Goal: Communication & Community: Answer question/provide support

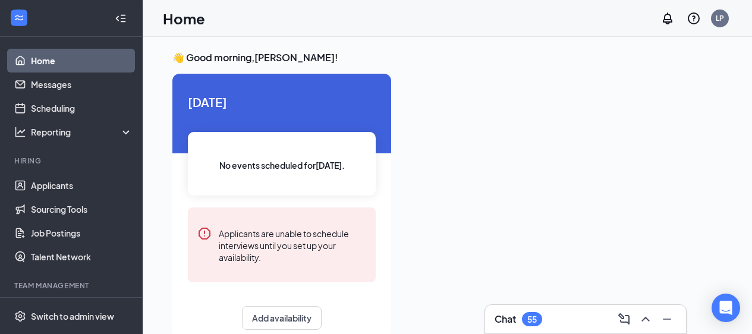
click at [530, 316] on div "55" at bounding box center [533, 320] width 10 height 10
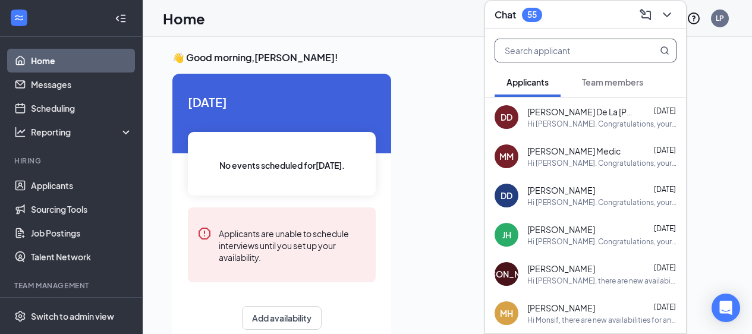
click at [525, 52] on input "text" at bounding box center [565, 50] width 141 height 23
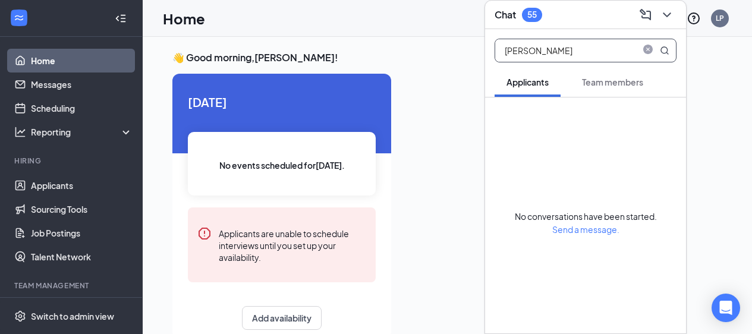
type input "J"
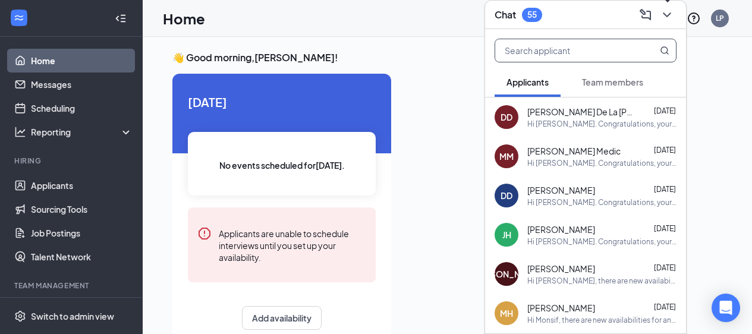
click at [667, 18] on icon "ChevronDown" at bounding box center [667, 15] width 14 height 14
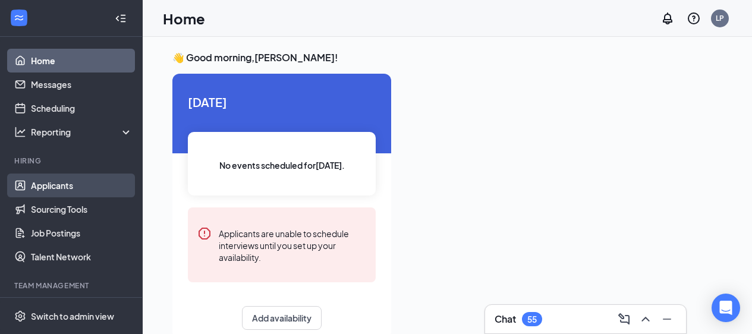
click at [57, 185] on link "Applicants" at bounding box center [82, 186] width 102 height 24
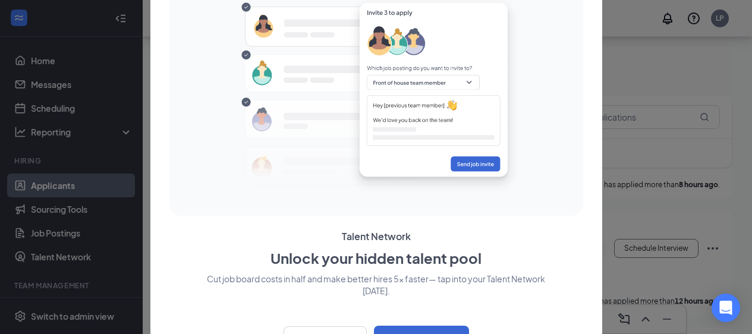
scroll to position [213, 0]
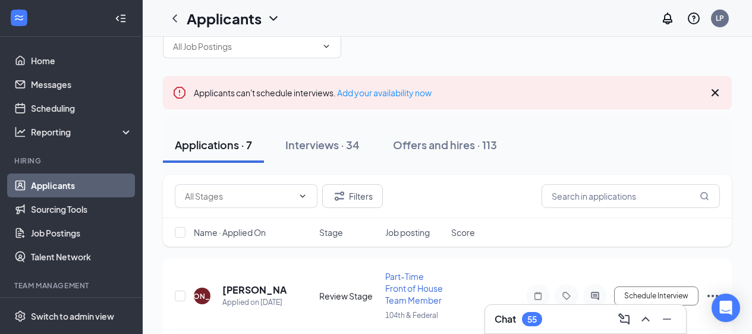
scroll to position [0, 0]
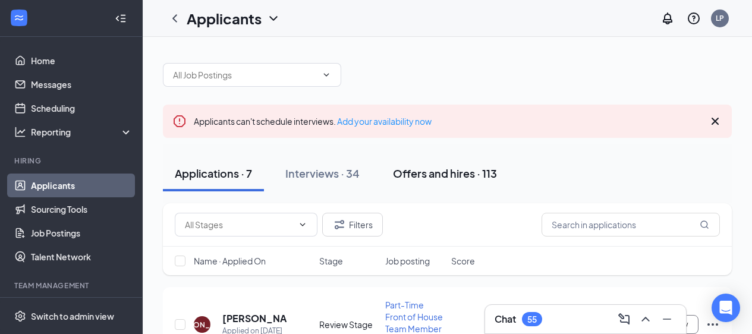
click at [409, 166] on div "Offers and hires · 113" at bounding box center [445, 173] width 104 height 15
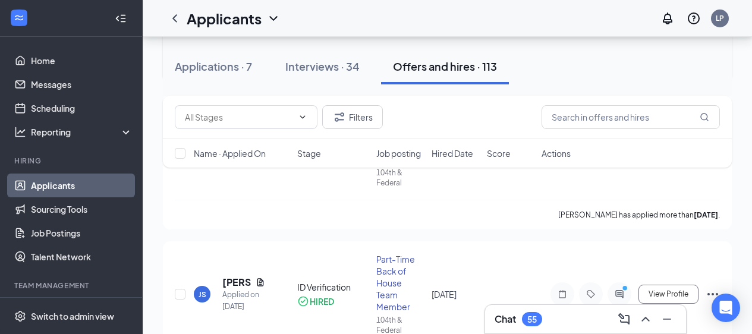
scroll to position [523, 0]
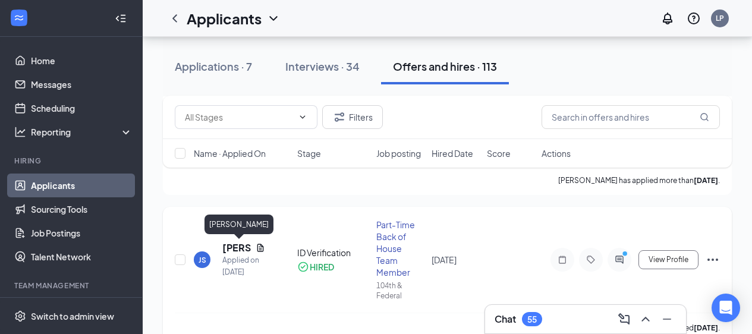
click at [235, 246] on h5 "[PERSON_NAME]" at bounding box center [236, 247] width 29 height 13
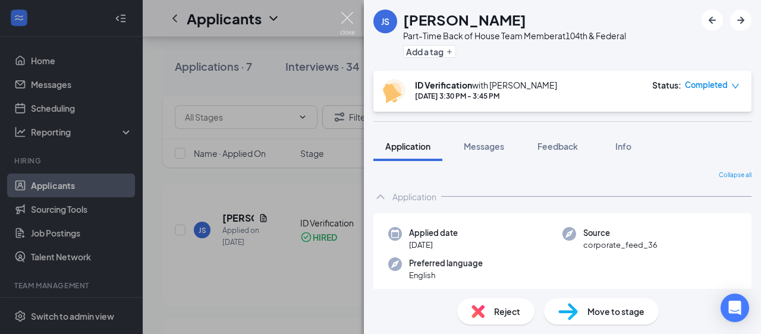
click at [341, 17] on img at bounding box center [347, 23] width 15 height 23
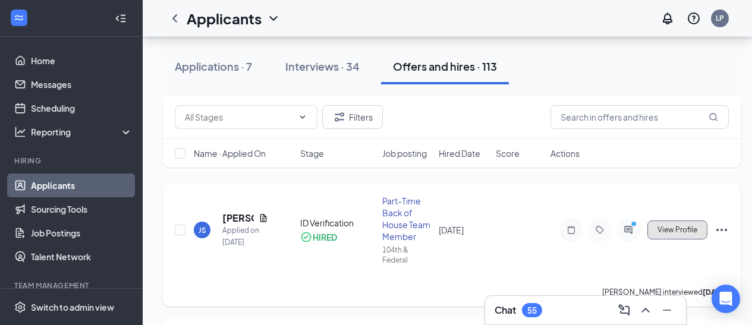
click at [686, 228] on span "View Profile" at bounding box center [678, 230] width 40 height 8
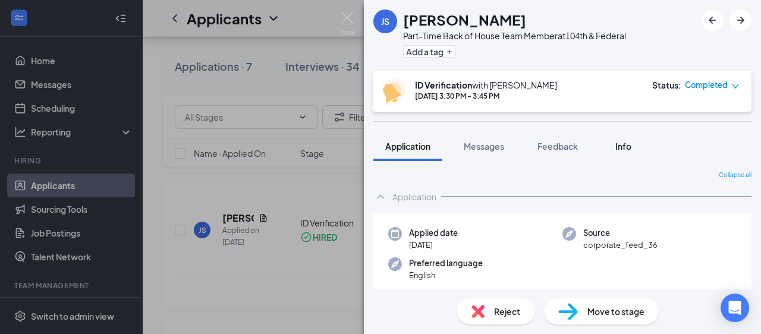
click at [619, 143] on span "Info" at bounding box center [624, 146] width 16 height 11
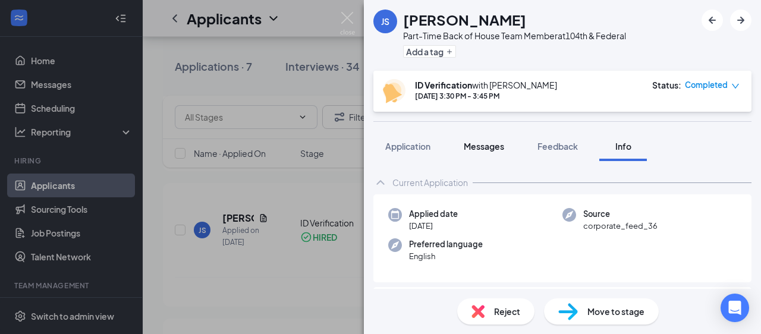
click at [474, 149] on span "Messages" at bounding box center [484, 146] width 40 height 11
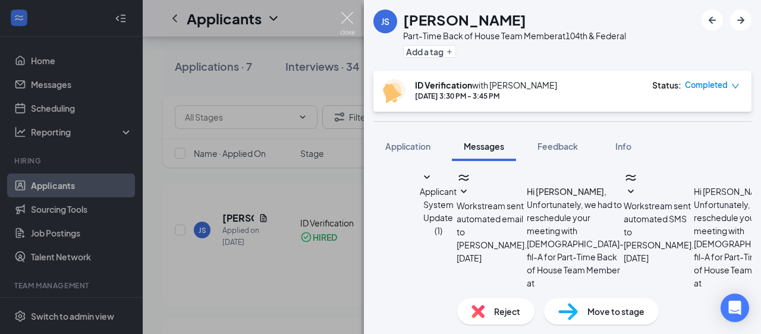
click at [351, 17] on img at bounding box center [347, 23] width 15 height 23
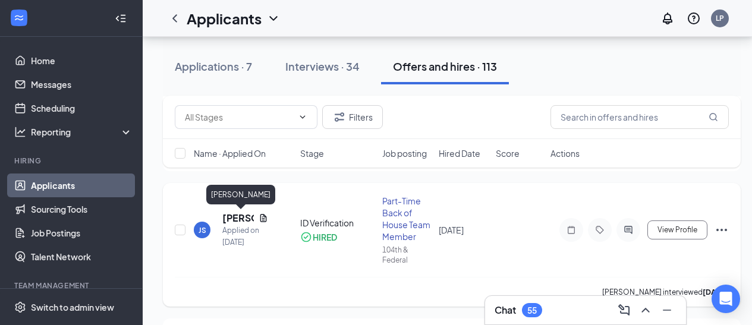
click at [237, 216] on h5 "[PERSON_NAME]" at bounding box center [238, 218] width 32 height 13
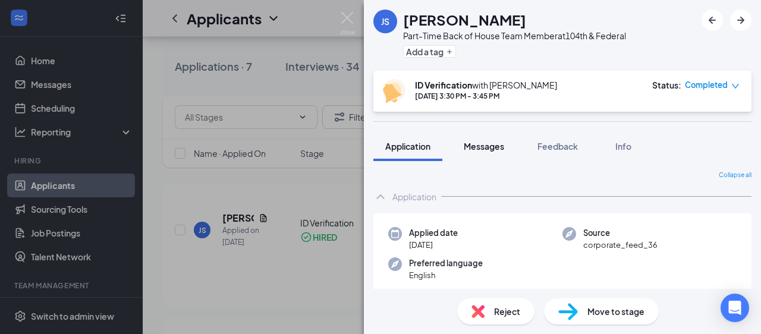
click at [473, 150] on span "Messages" at bounding box center [484, 146] width 40 height 11
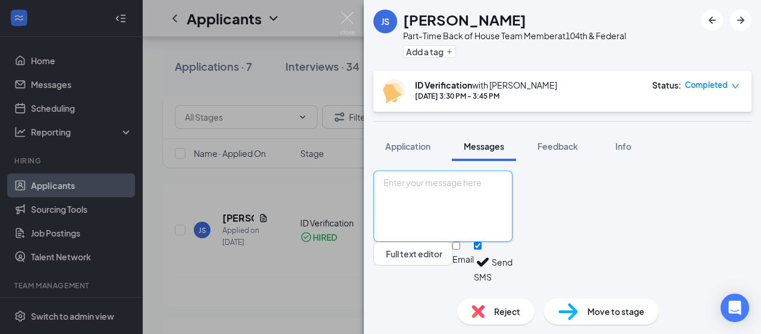
click at [467, 202] on textarea at bounding box center [442, 206] width 139 height 71
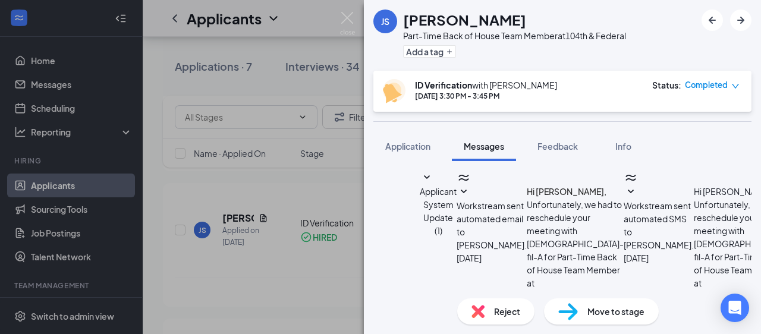
scroll to position [4, 0]
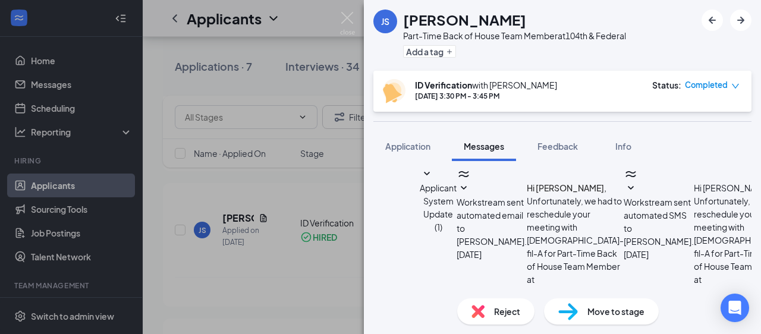
type textarea "Hey [PERSON_NAME] its [PERSON_NAME]! Super excited to get you going brother. Wo…"
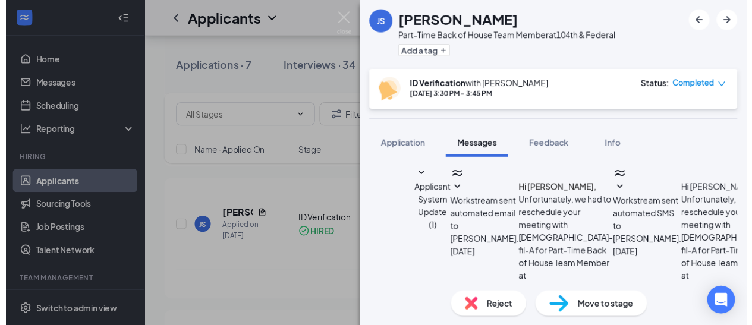
scroll to position [723, 0]
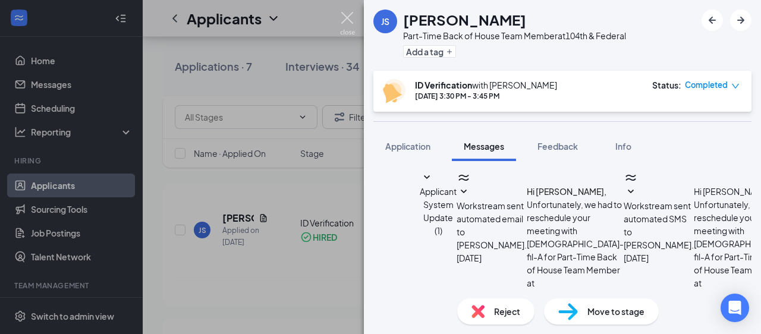
click at [352, 18] on img at bounding box center [347, 23] width 15 height 23
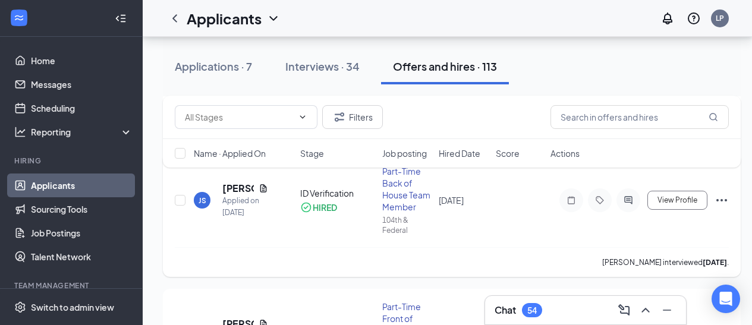
scroll to position [527, 0]
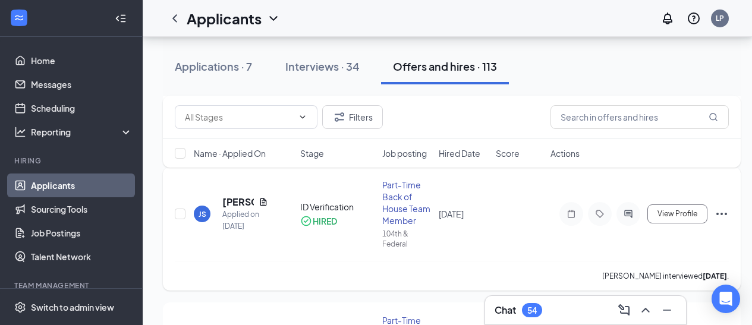
click at [726, 211] on icon "Ellipses" at bounding box center [722, 214] width 14 height 14
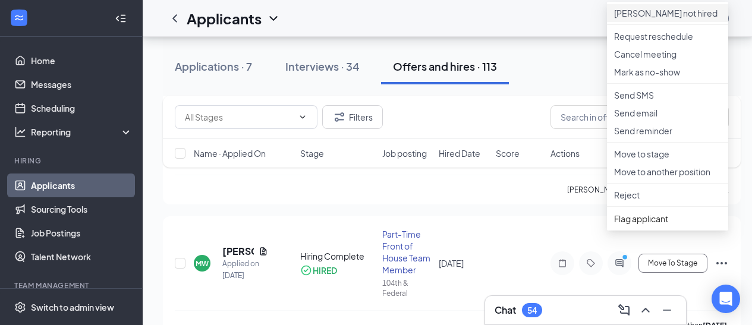
scroll to position [746, 0]
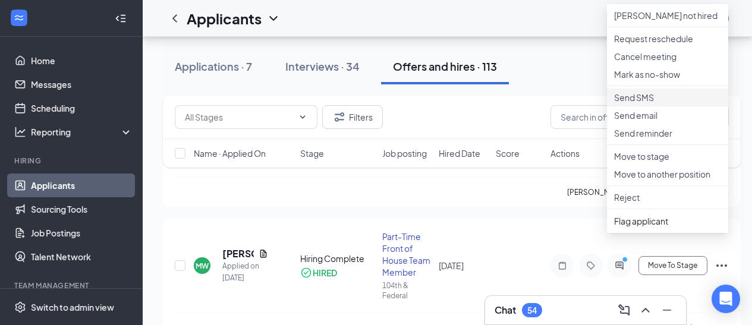
click at [653, 103] on p "Send SMS" at bounding box center [667, 98] width 107 height 12
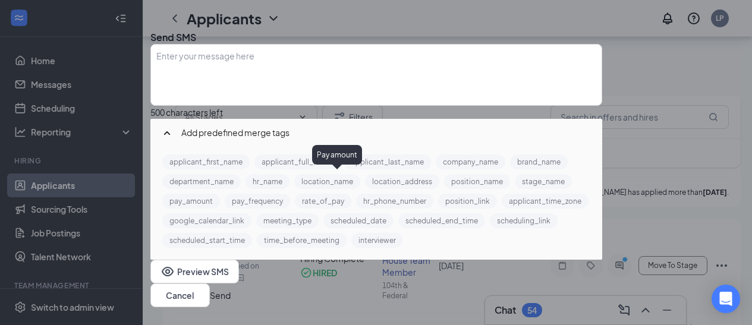
scroll to position [0, 0]
click at [150, 28] on icon "Cross" at bounding box center [150, 28] width 0 height 0
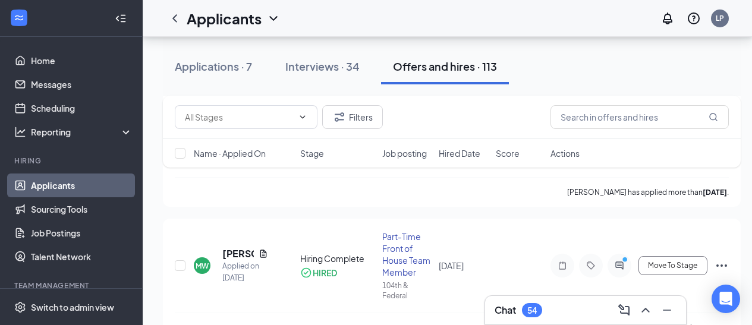
click at [513, 308] on h3 "Chat" at bounding box center [505, 310] width 21 height 13
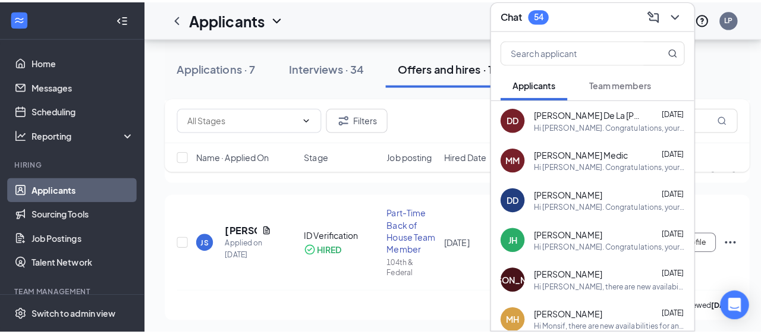
scroll to position [500, 0]
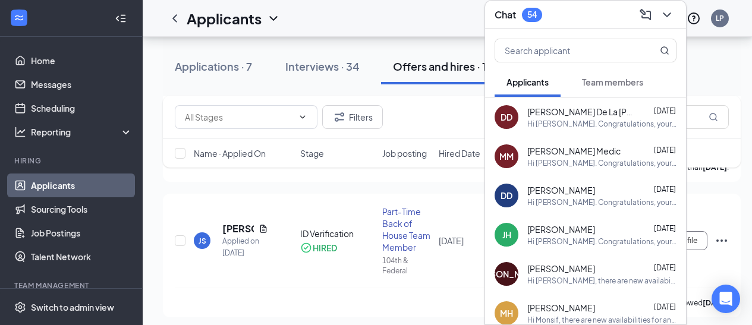
click at [668, 8] on icon "ChevronDown" at bounding box center [667, 15] width 14 height 14
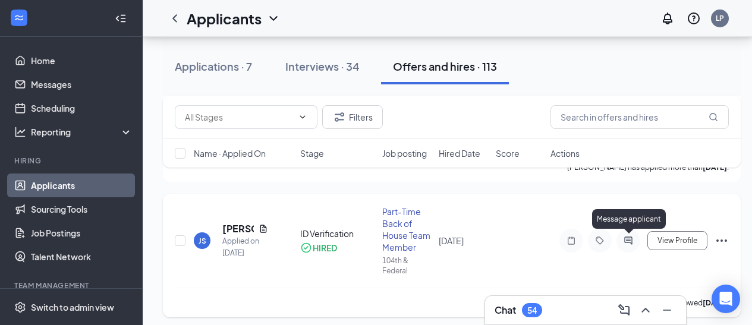
click at [626, 242] on icon "ActiveChat" at bounding box center [629, 241] width 14 height 10
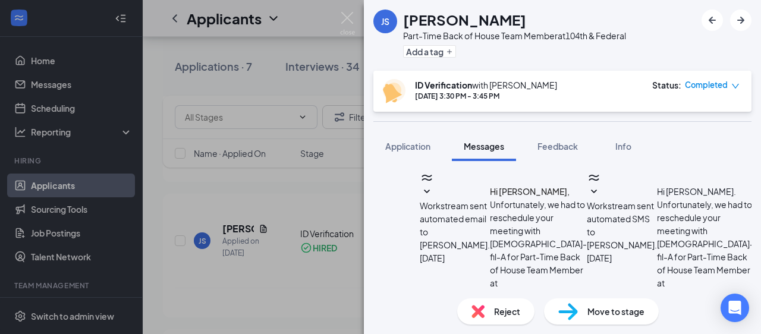
scroll to position [689, 0]
type textarea "My phone number is [PHONE_NUMBER]. Would be easiest if you hit me back on that …"
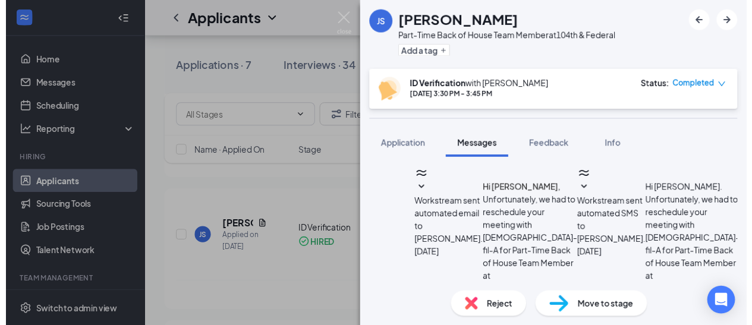
scroll to position [4, 0]
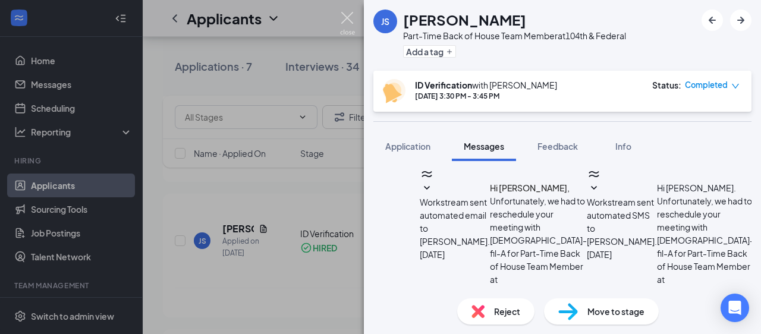
click at [346, 15] on img at bounding box center [347, 23] width 15 height 23
